Goal: Information Seeking & Learning: Learn about a topic

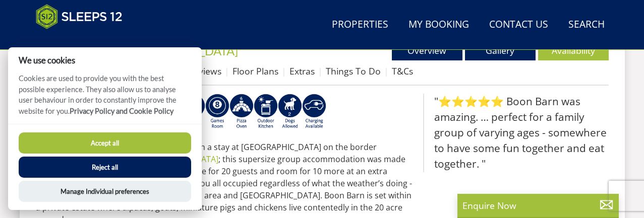
scroll to position [398, 0]
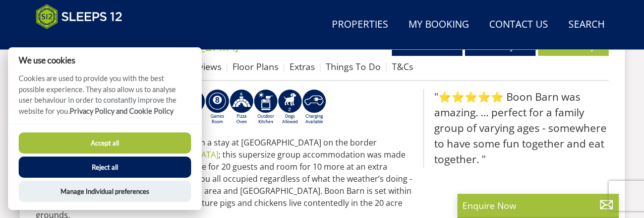
click at [127, 148] on button "Accept all" at bounding box center [105, 143] width 173 height 21
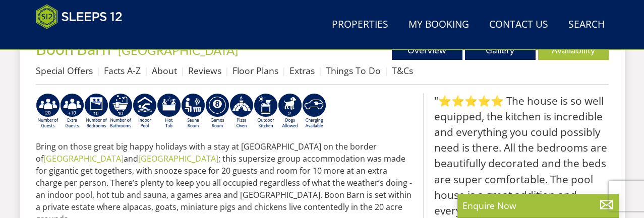
scroll to position [386, 0]
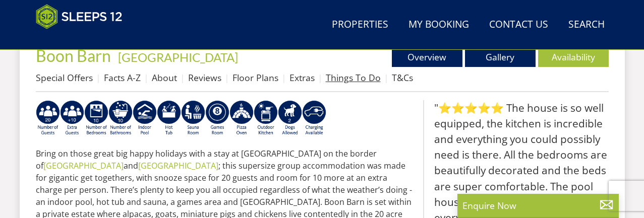
click at [340, 83] on link "Things To Do" at bounding box center [353, 78] width 55 height 12
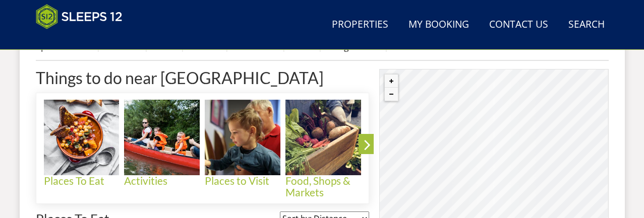
scroll to position [419, 0]
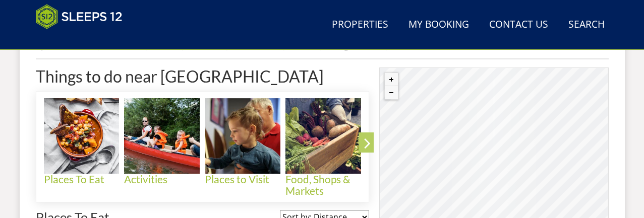
click at [373, 147] on icon at bounding box center [368, 146] width 18 height 24
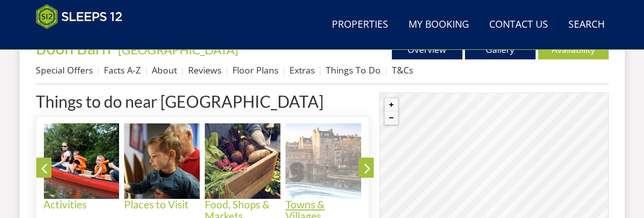
scroll to position [384, 0]
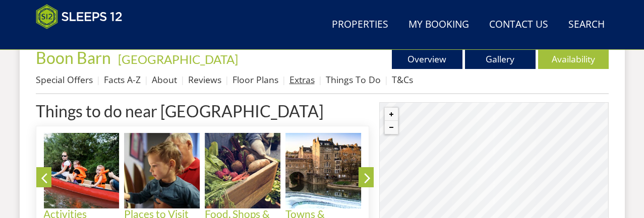
click at [294, 80] on link "Extras" at bounding box center [302, 80] width 25 height 12
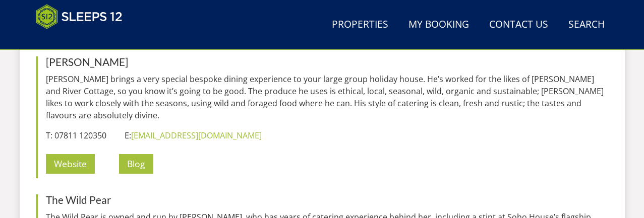
scroll to position [1311, 0]
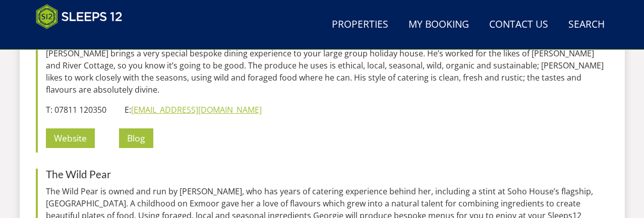
drag, startPoint x: 135, startPoint y: 110, endPoint x: 140, endPoint y: 110, distance: 5.5
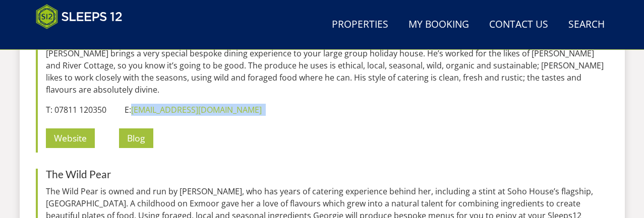
drag, startPoint x: 203, startPoint y: 109, endPoint x: 133, endPoint y: 109, distance: 70.1
click at [134, 109] on p "T: 07811 120350 E: [EMAIL_ADDRESS][DOMAIN_NAME]" at bounding box center [327, 110] width 563 height 12
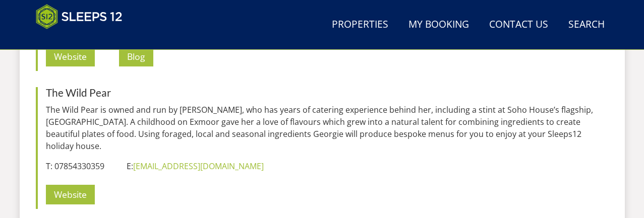
scroll to position [1395, 0]
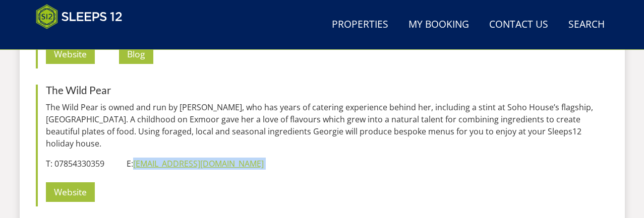
drag, startPoint x: 236, startPoint y: 153, endPoint x: 137, endPoint y: 154, distance: 98.4
click at [137, 158] on p "T: 07854330359 E: [EMAIL_ADDRESS][DOMAIN_NAME]" at bounding box center [327, 164] width 563 height 12
copy p "[EMAIL_ADDRESS][DOMAIN_NAME]"
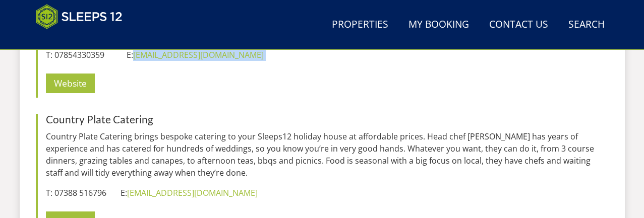
scroll to position [1503, 0]
click at [85, 212] on link "Website" at bounding box center [70, 222] width 49 height 20
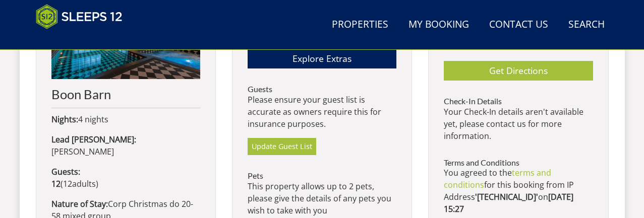
scroll to position [489, 0]
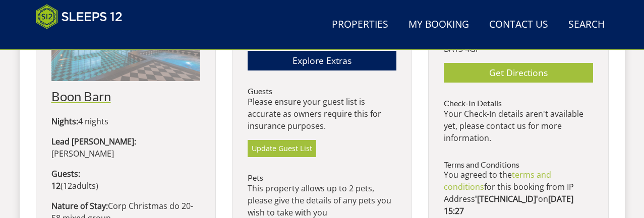
click at [84, 99] on h2 "Boon Barn" at bounding box center [125, 96] width 149 height 14
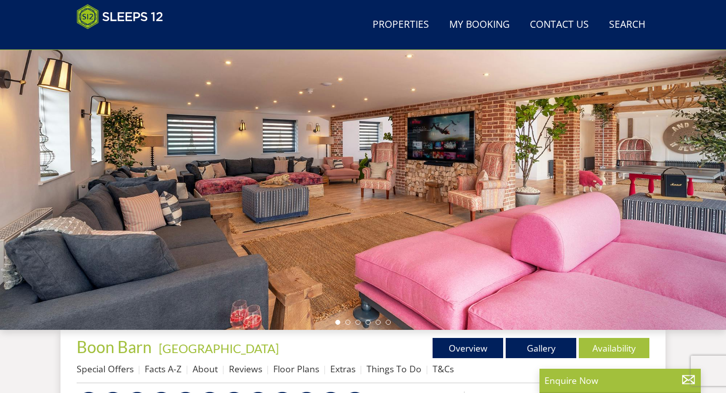
scroll to position [97, 0]
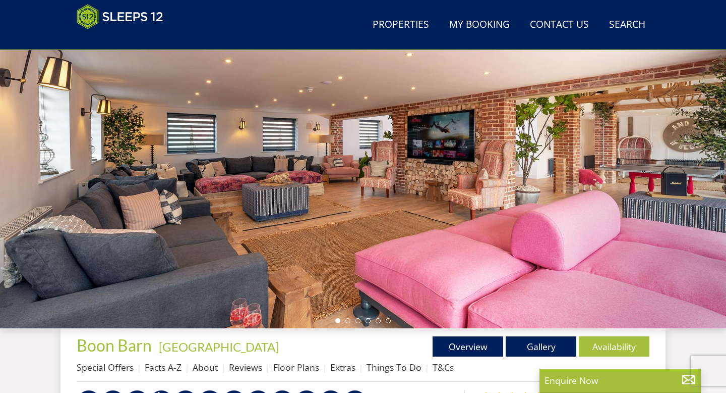
click at [377, 218] on li "Things To Do" at bounding box center [400, 366] width 66 height 17
click at [373, 218] on div "Properties Boon Barn - Wiltshire Overview Gallery Availability Special Offers F…" at bounding box center [363, 358] width 573 height 45
click at [373, 218] on link "Things To Do" at bounding box center [394, 367] width 55 height 12
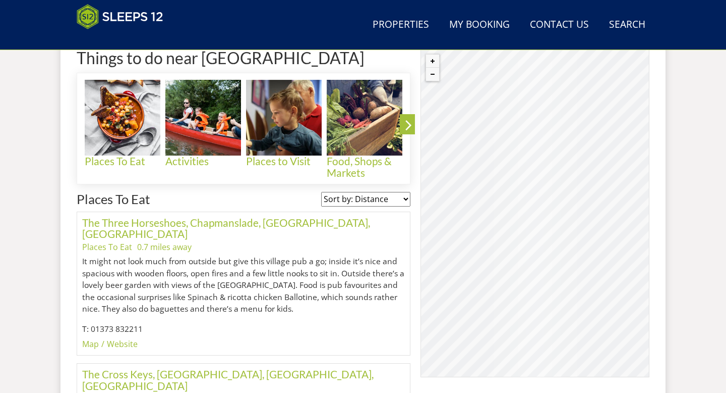
scroll to position [432, 0]
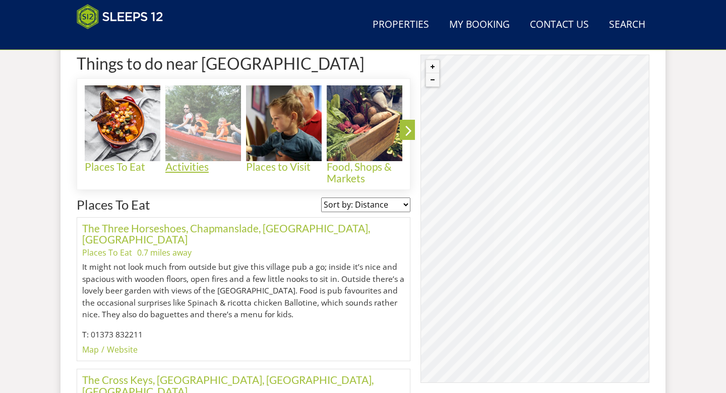
click at [191, 155] on img at bounding box center [203, 123] width 76 height 76
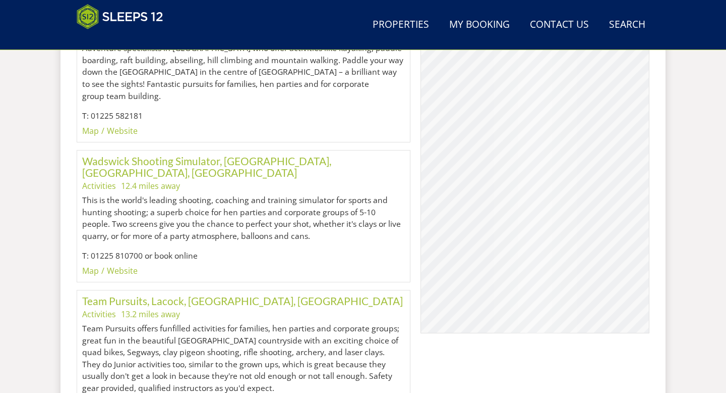
scroll to position [1101, 0]
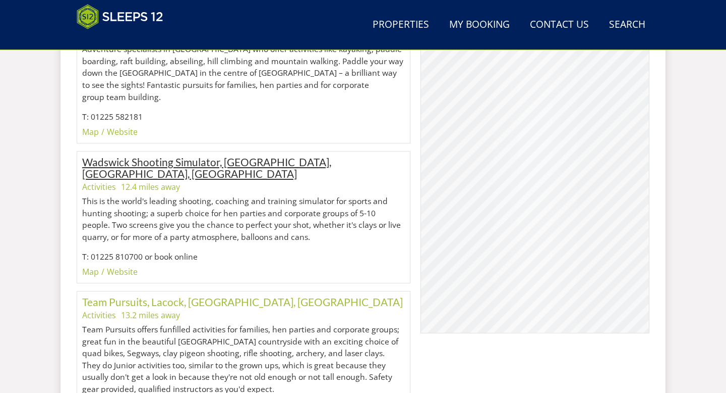
click at [224, 155] on link "Wadswick Shooting Simulator, [GEOGRAPHIC_DATA], [GEOGRAPHIC_DATA], [GEOGRAPHIC_…" at bounding box center [206, 167] width 249 height 24
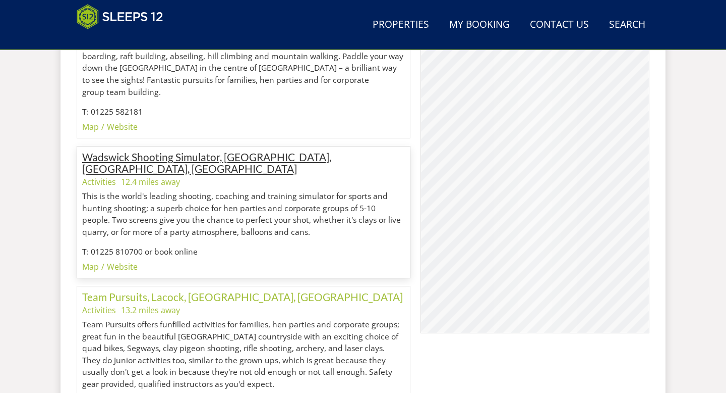
click at [192, 150] on link "Wadswick Shooting Simulator, [GEOGRAPHIC_DATA], [GEOGRAPHIC_DATA], [GEOGRAPHIC_…" at bounding box center [206, 162] width 249 height 24
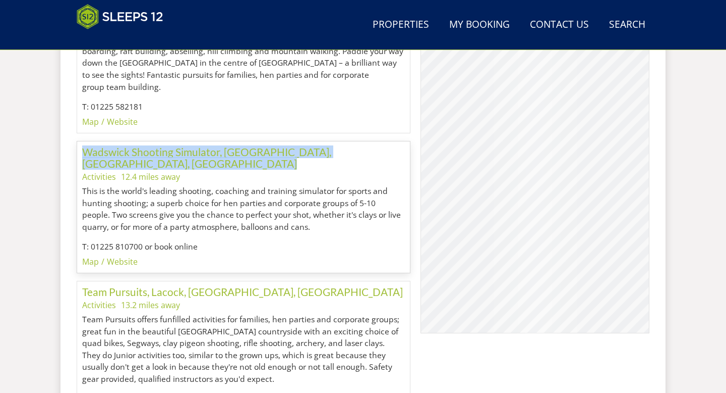
drag, startPoint x: 81, startPoint y: 92, endPoint x: 385, endPoint y: 100, distance: 304.8
click at [385, 141] on div "Wadswick Shooting Simulator, Wadswick, Corsham, Wiltshire Activities 12.4 miles…" at bounding box center [244, 207] width 334 height 132
copy link "Wadswick Shooting Simulator, [GEOGRAPHIC_DATA], [GEOGRAPHIC_DATA], [GEOGRAPHIC_…"
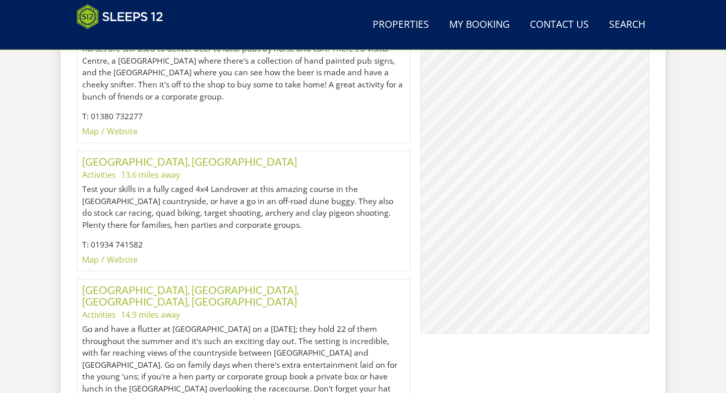
scroll to position [1570, 0]
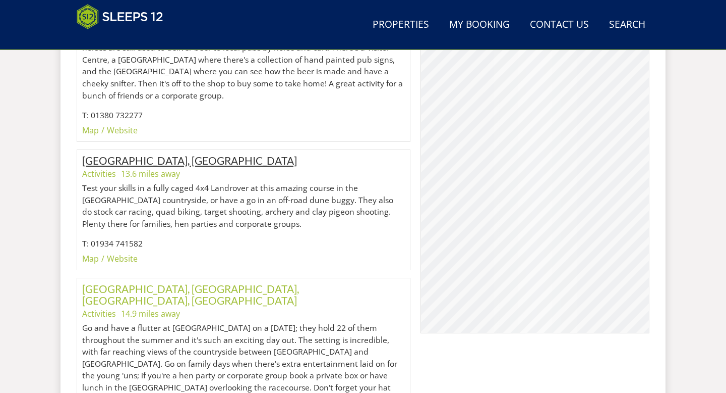
click at [251, 154] on link "[GEOGRAPHIC_DATA], [GEOGRAPHIC_DATA]" at bounding box center [189, 160] width 215 height 13
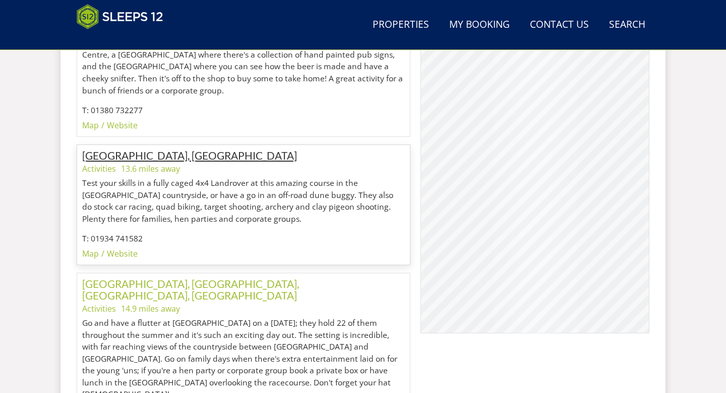
click at [237, 149] on link "[GEOGRAPHIC_DATA], [GEOGRAPHIC_DATA]" at bounding box center [189, 155] width 215 height 13
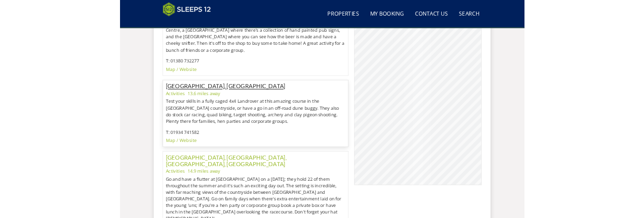
scroll to position [1580, 0]
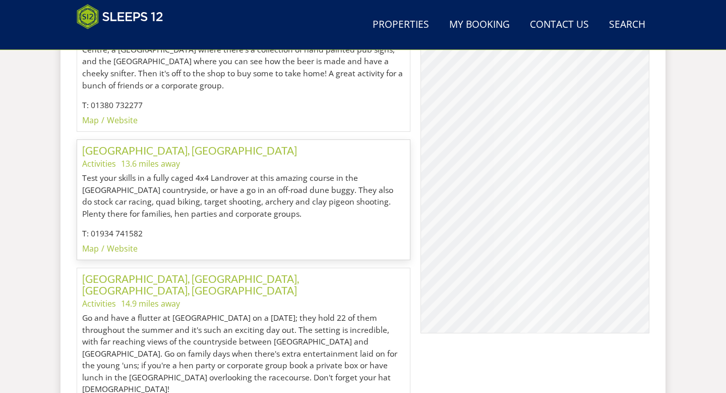
drag, startPoint x: 75, startPoint y: 71, endPoint x: 299, endPoint y: 72, distance: 223.5
copy link "[GEOGRAPHIC_DATA], [GEOGRAPHIC_DATA]"
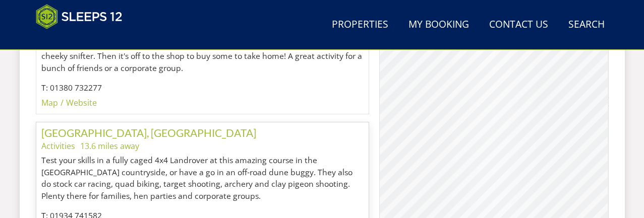
scroll to position [1586, 0]
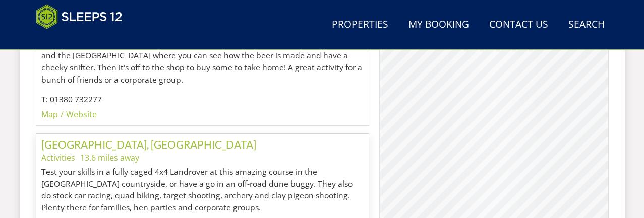
click at [192, 152] on ul "Activities 13.6 miles away" at bounding box center [202, 158] width 323 height 12
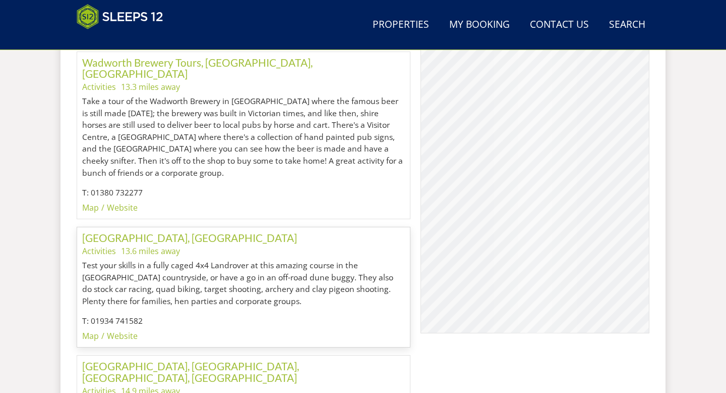
scroll to position [1489, 0]
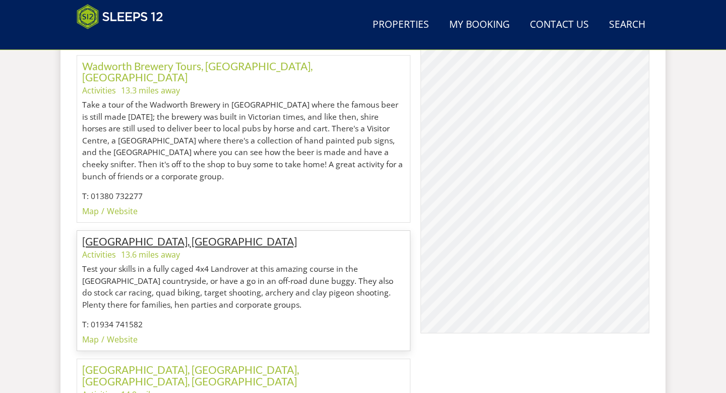
click at [250, 218] on link "[GEOGRAPHIC_DATA], [GEOGRAPHIC_DATA]" at bounding box center [189, 241] width 215 height 13
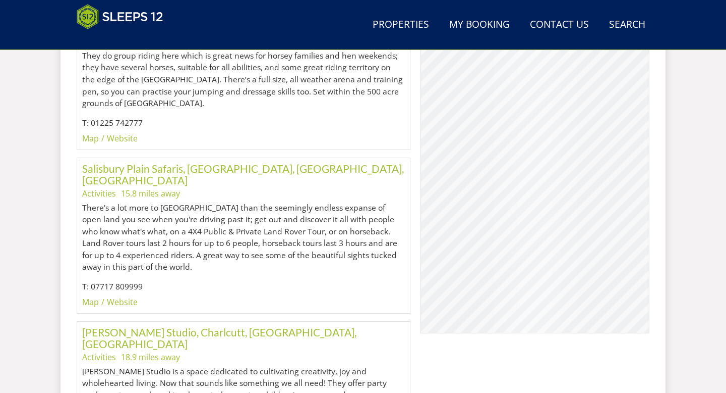
scroll to position [2020, 0]
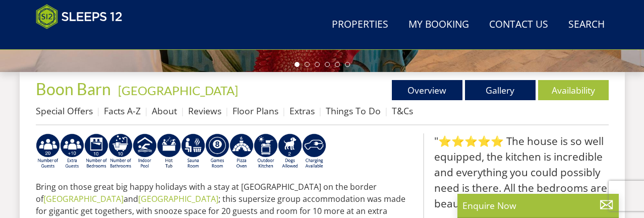
scroll to position [339, 0]
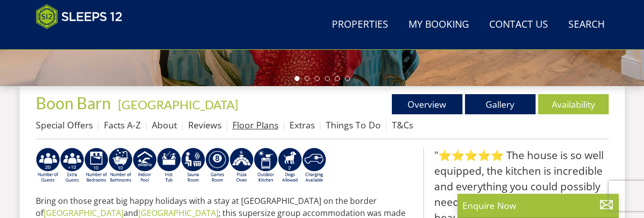
click at [264, 130] on link "Floor Plans" at bounding box center [256, 125] width 46 height 12
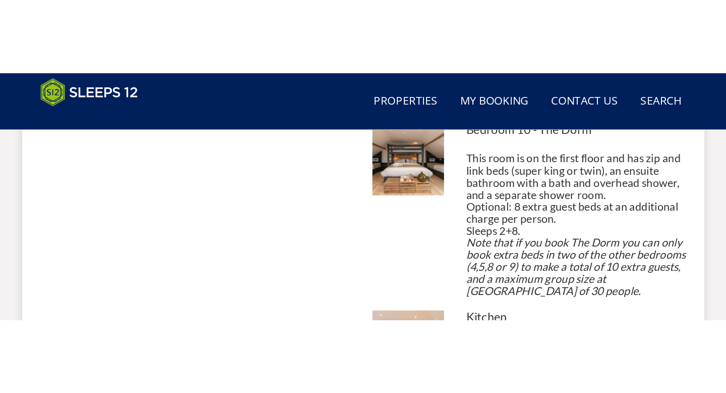
scroll to position [1187, 0]
